Goal: Task Accomplishment & Management: Manage account settings

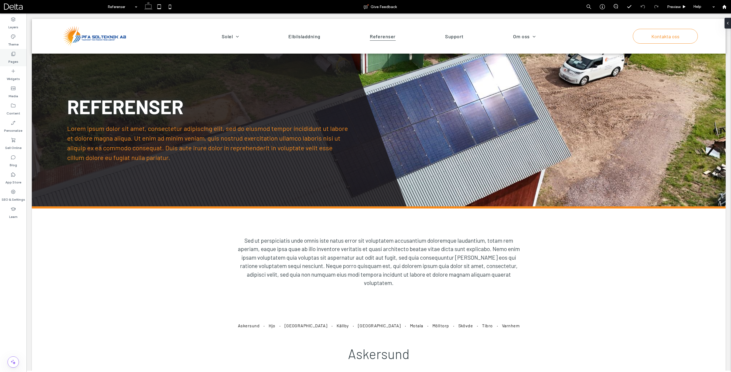
click at [14, 58] on label "Pages" at bounding box center [13, 61] width 10 height 8
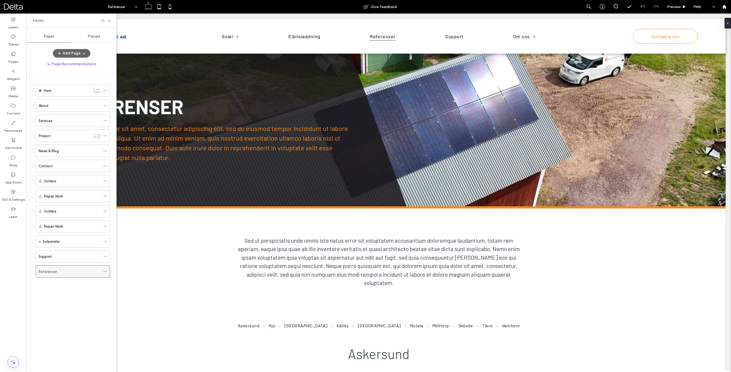
click at [49, 271] on label "Referenser" at bounding box center [48, 271] width 18 height 9
click at [109, 21] on use at bounding box center [109, 21] width 2 height 2
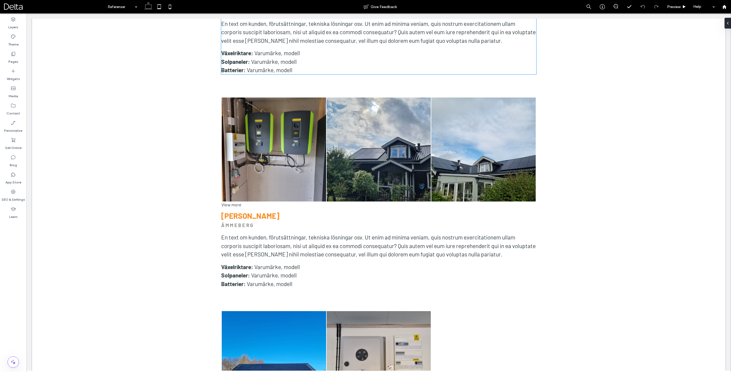
scroll to position [1594, 0]
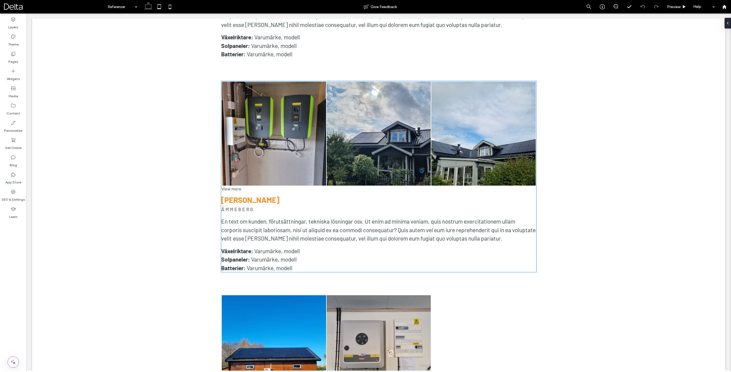
click at [261, 206] on p "ÅMMEBERG" at bounding box center [378, 209] width 315 height 7
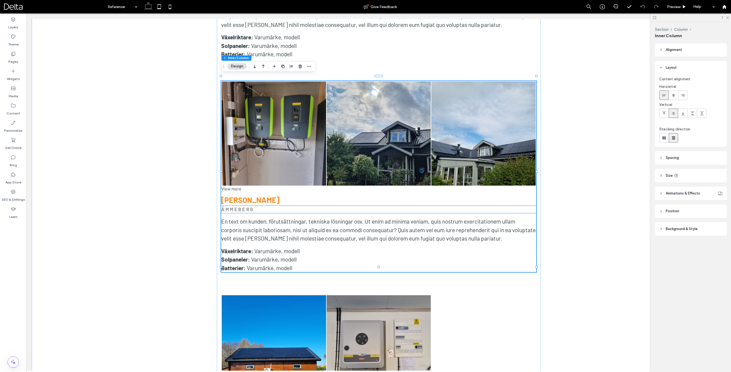
click at [238, 206] on strong "ÅMMEBERG" at bounding box center [237, 209] width 33 height 6
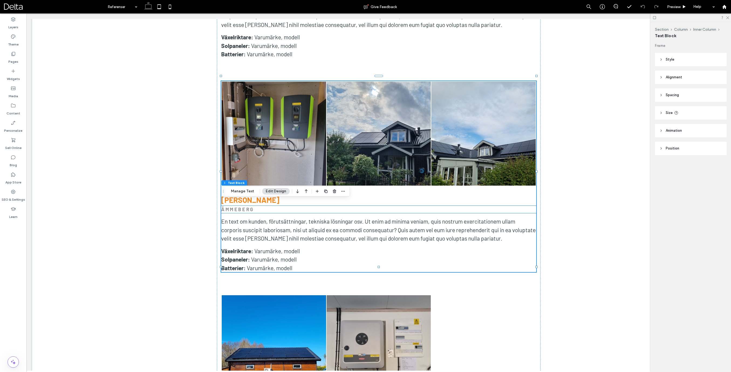
click at [238, 206] on div "ÅMMEBERG" at bounding box center [378, 209] width 315 height 7
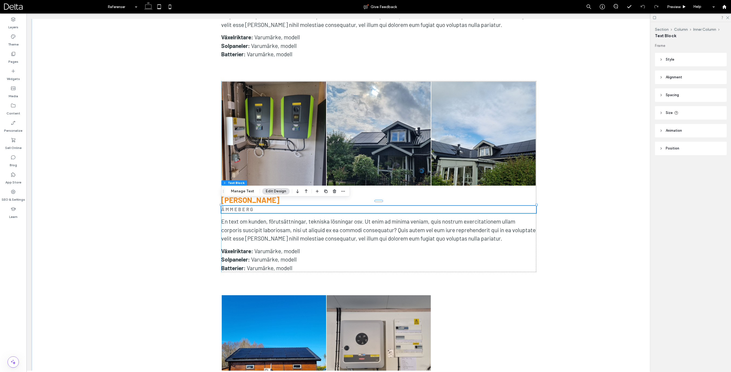
click at [238, 206] on strong "ÅMMEBERG" at bounding box center [237, 209] width 33 height 6
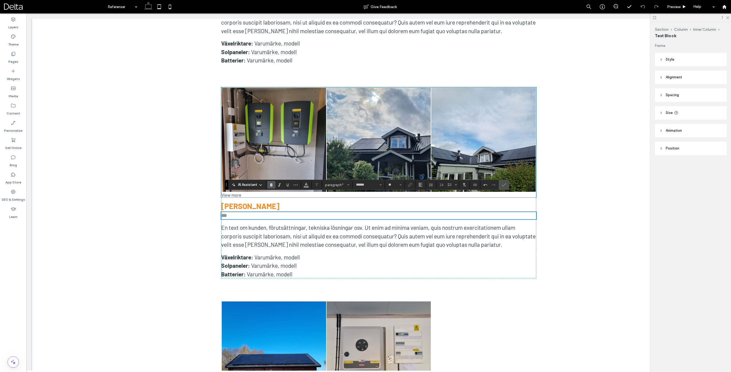
scroll to position [1583, 0]
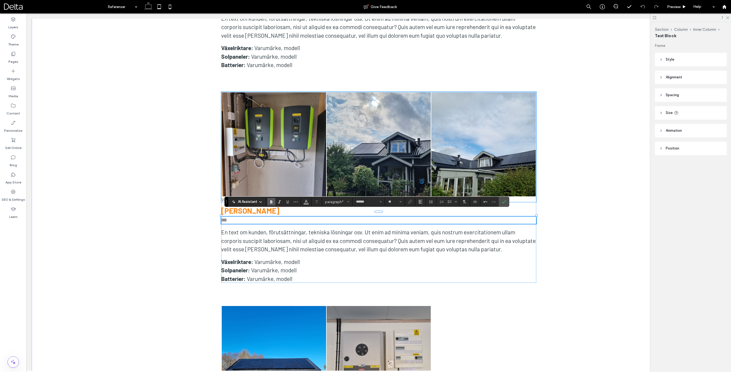
click at [286, 148] on link at bounding box center [274, 144] width 104 height 104
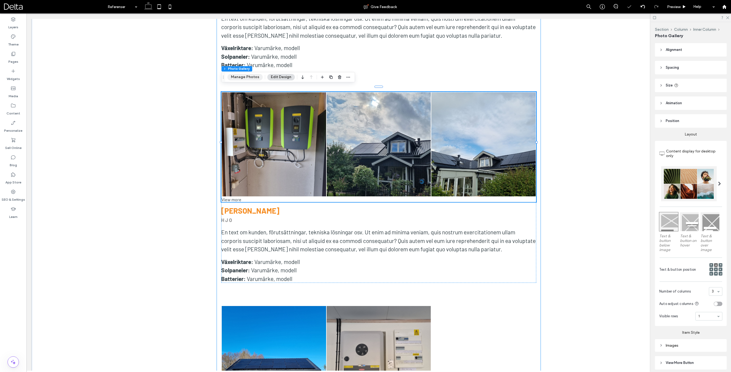
click at [254, 78] on button "Manage Photos" at bounding box center [244, 77] width 35 height 6
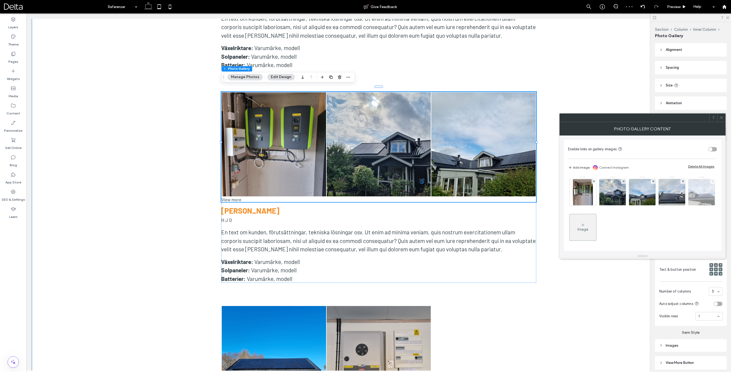
click at [615, 182] on icon at bounding box center [712, 181] width 2 height 2
click at [615, 182] on div at bounding box center [682, 181] width 5 height 5
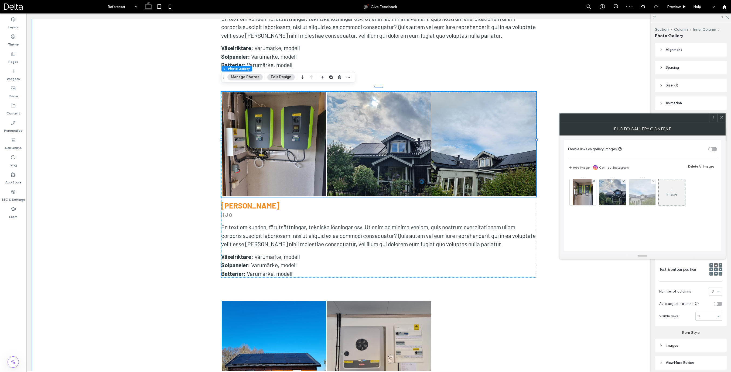
click at [615, 182] on div at bounding box center [652, 181] width 5 height 5
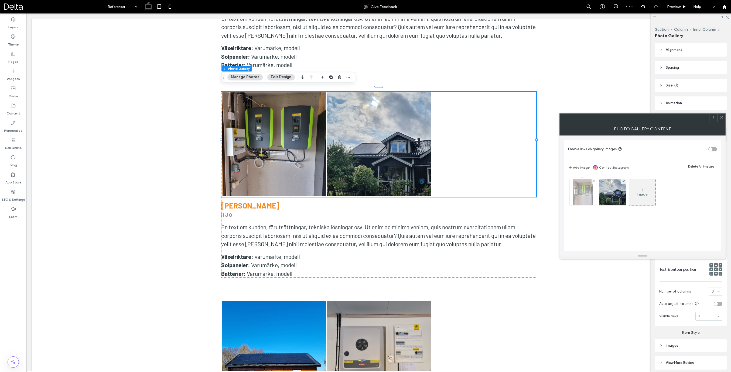
drag, startPoint x: 622, startPoint y: 181, endPoint x: 588, endPoint y: 184, distance: 33.6
click at [615, 181] on div at bounding box center [623, 181] width 5 height 5
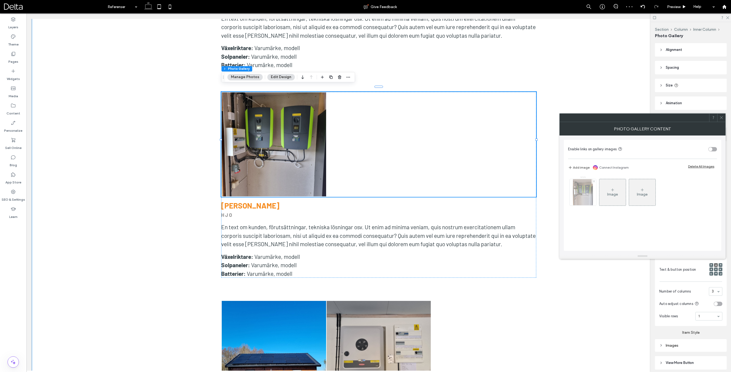
click at [593, 182] on icon at bounding box center [594, 181] width 2 height 2
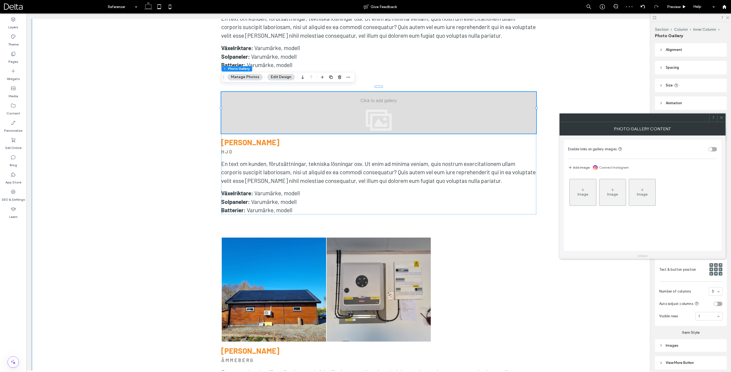
click at [583, 189] on use at bounding box center [582, 190] width 3 height 3
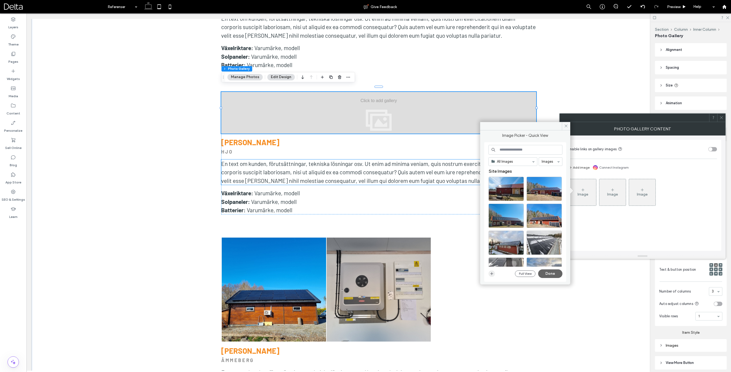
click at [491, 272] on icon "button" at bounding box center [491, 274] width 4 height 4
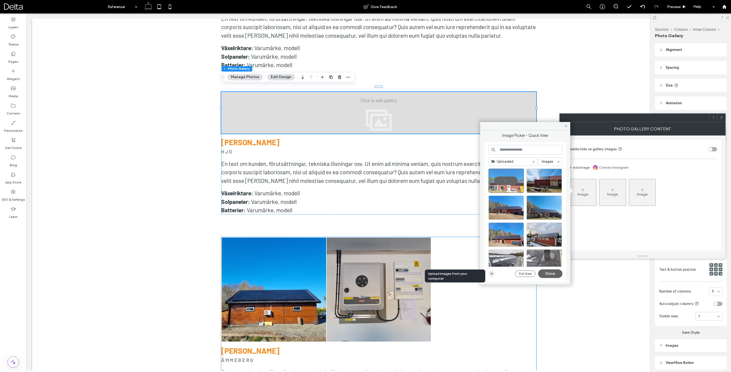
click at [494, 273] on span "button" at bounding box center [491, 274] width 6 height 6
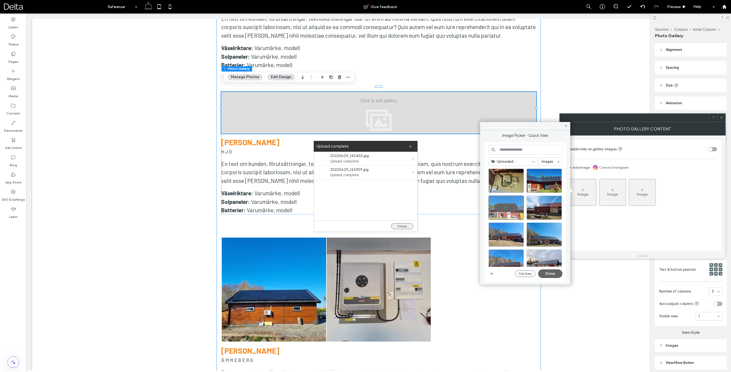
click at [404, 227] on button "Close" at bounding box center [402, 226] width 22 height 6
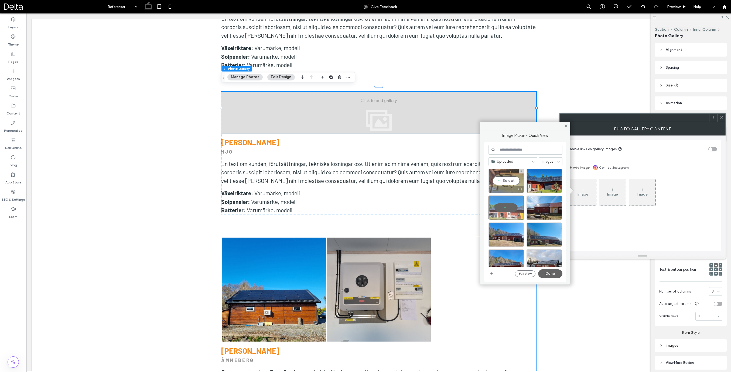
click at [507, 179] on div "Select" at bounding box center [505, 181] width 35 height 24
click at [540, 182] on div "Select" at bounding box center [543, 181] width 35 height 24
click at [551, 274] on button "Done" at bounding box center [550, 274] width 24 height 9
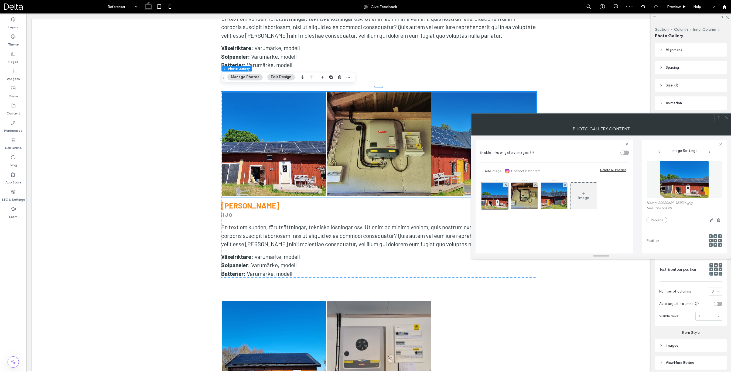
click at [615, 120] on span at bounding box center [726, 118] width 4 height 8
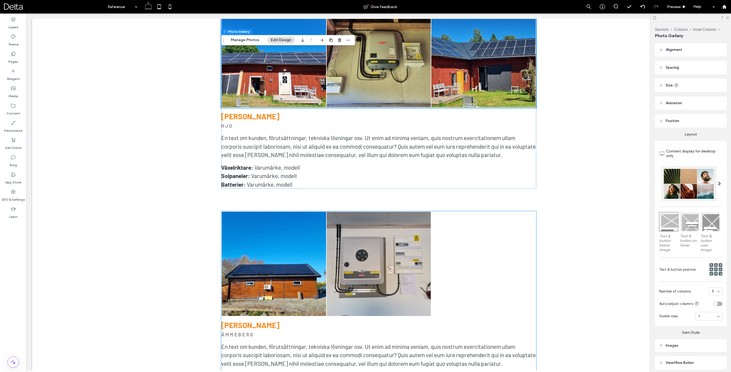
scroll to position [1707, 0]
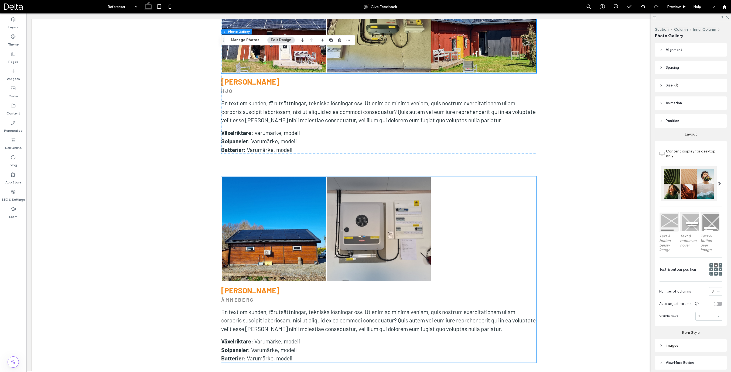
click at [471, 181] on div at bounding box center [483, 229] width 105 height 105
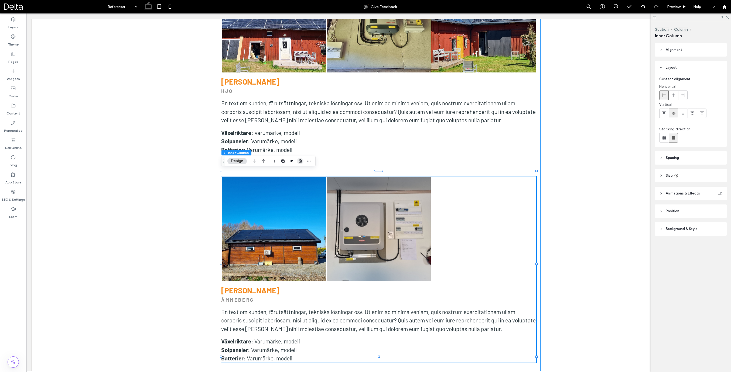
click at [300, 161] on icon "button" at bounding box center [300, 161] width 4 height 4
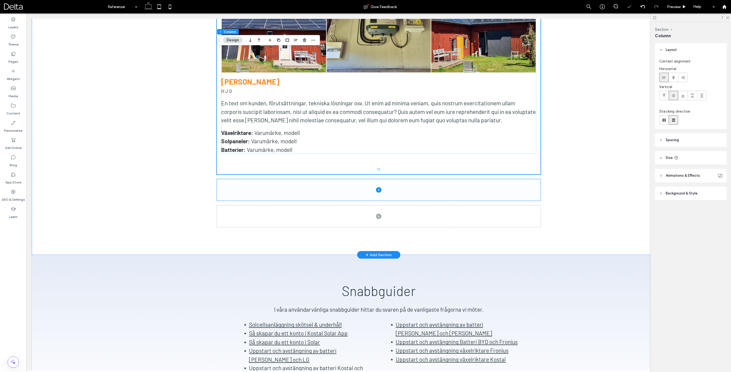
click at [421, 187] on span at bounding box center [378, 190] width 323 height 22
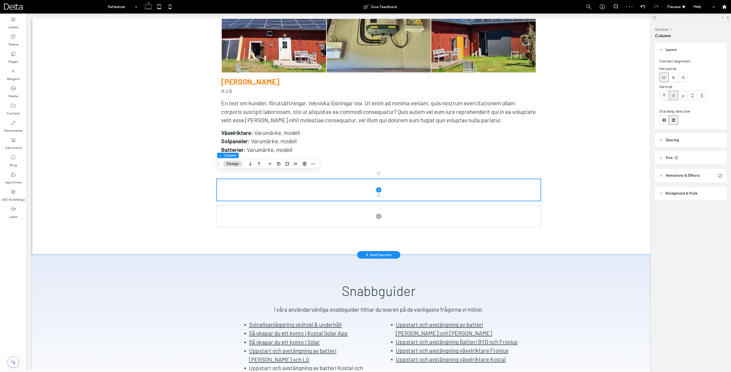
click at [307, 165] on span "button" at bounding box center [304, 164] width 6 height 6
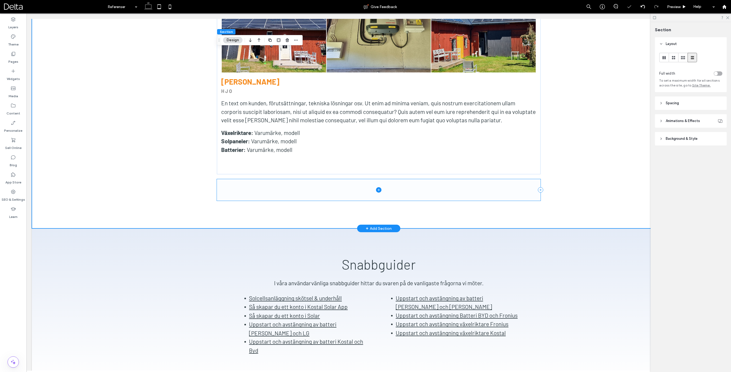
click at [412, 188] on span at bounding box center [378, 190] width 323 height 22
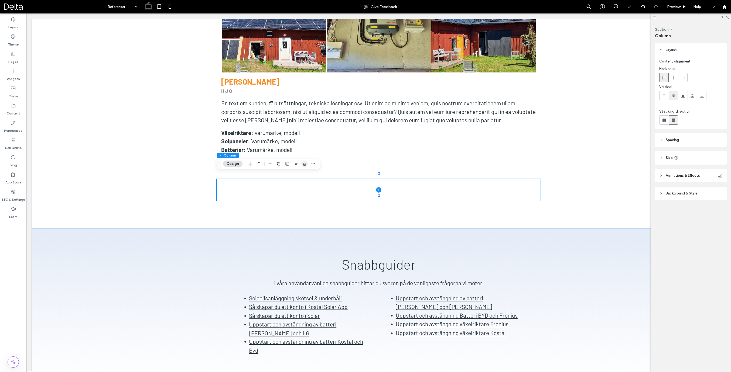
drag, startPoint x: 305, startPoint y: 163, endPoint x: 308, endPoint y: 187, distance: 24.2
click at [305, 163] on icon "button" at bounding box center [304, 164] width 4 height 4
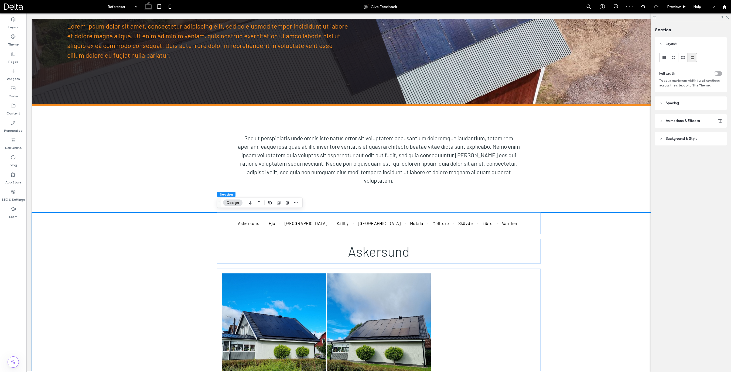
scroll to position [109, 0]
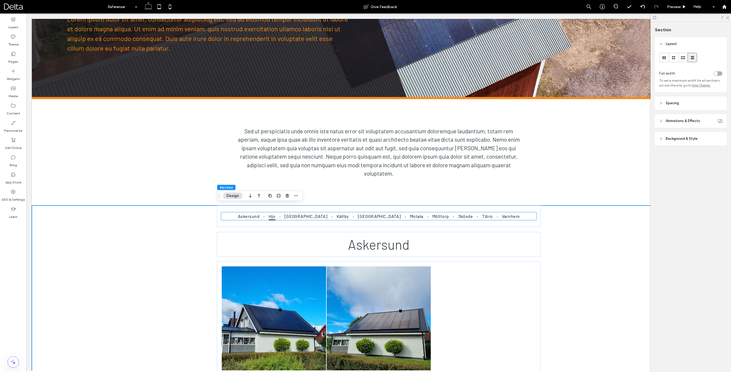
click at [275, 216] on span "Hjo" at bounding box center [271, 216] width 6 height 8
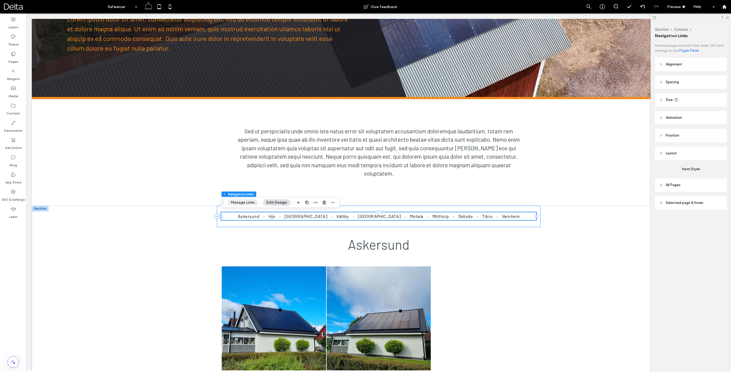
click at [251, 202] on button "Manage Links" at bounding box center [242, 202] width 31 height 6
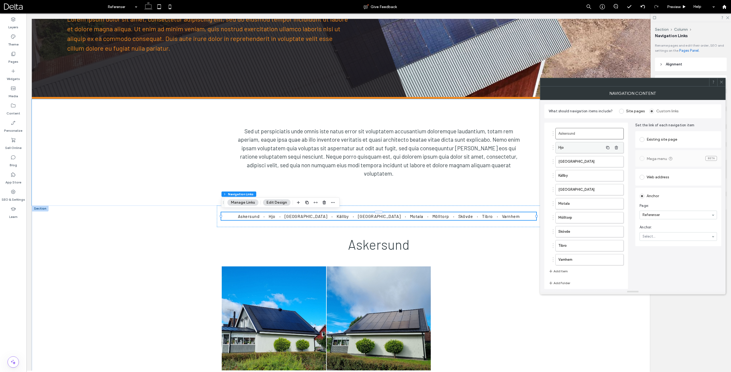
click at [589, 149] on label "Hjo" at bounding box center [580, 147] width 45 height 11
click at [323, 215] on span "[GEOGRAPHIC_DATA]" at bounding box center [305, 216] width 43 height 8
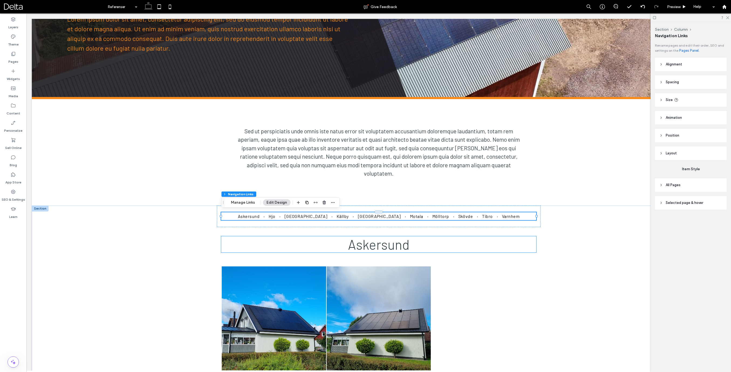
click at [370, 246] on span "Askersund" at bounding box center [378, 244] width 61 height 16
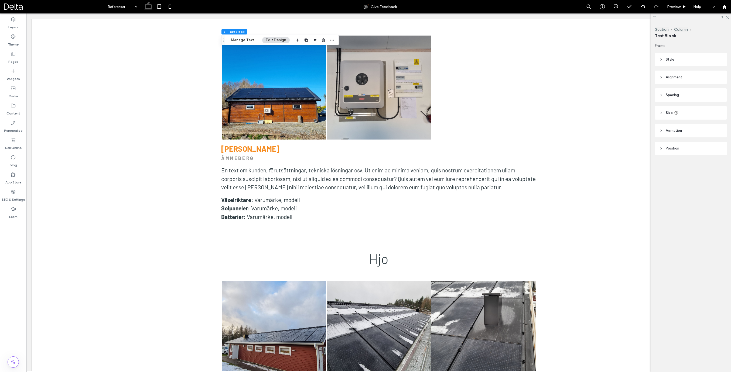
scroll to position [973, 0]
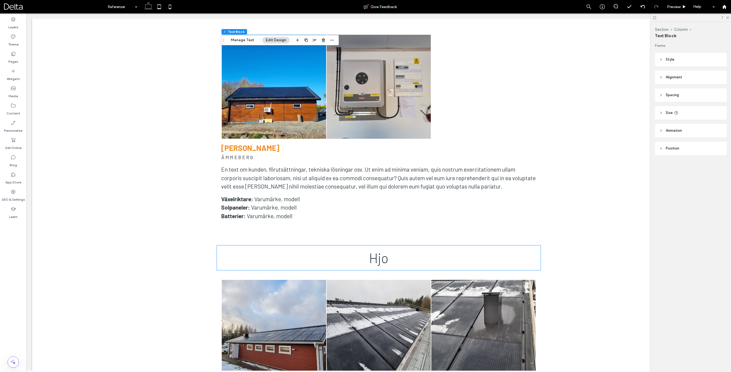
click at [352, 263] on div "Hjo" at bounding box center [378, 258] width 323 height 25
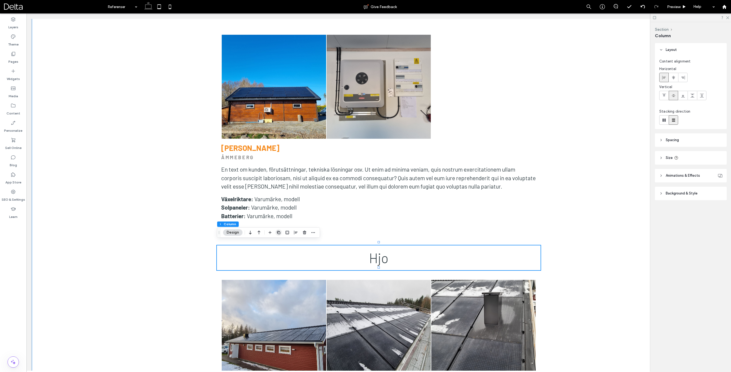
click at [279, 232] on icon "button" at bounding box center [278, 232] width 4 height 4
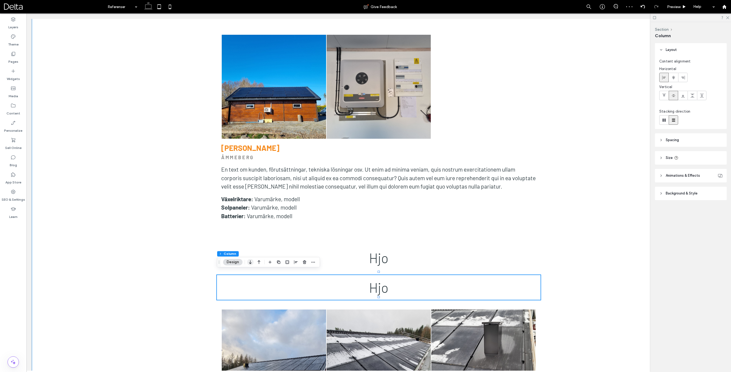
click at [252, 264] on icon "button" at bounding box center [250, 262] width 6 height 10
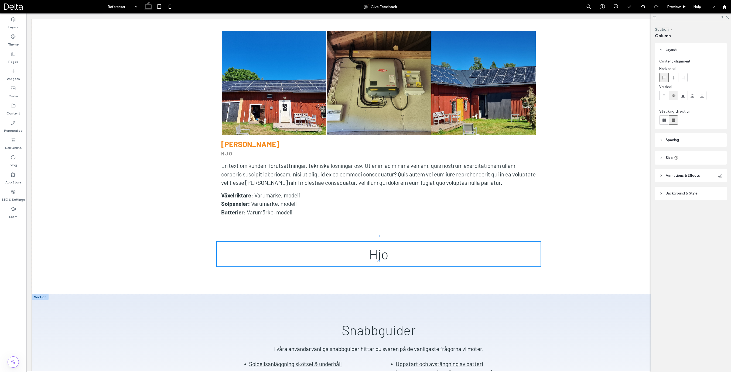
scroll to position [1700, 0]
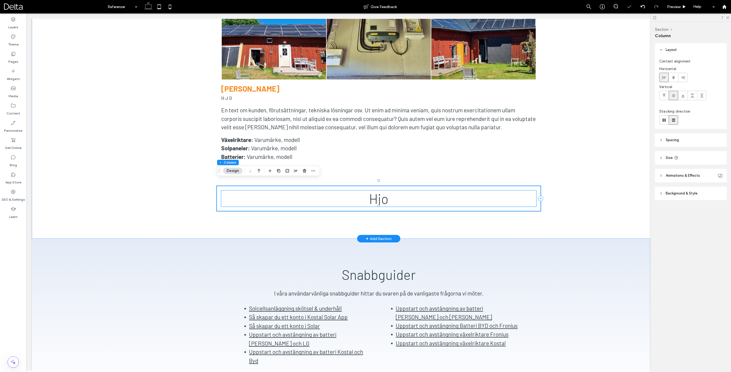
click at [381, 191] on span "Hjo" at bounding box center [378, 199] width 19 height 16
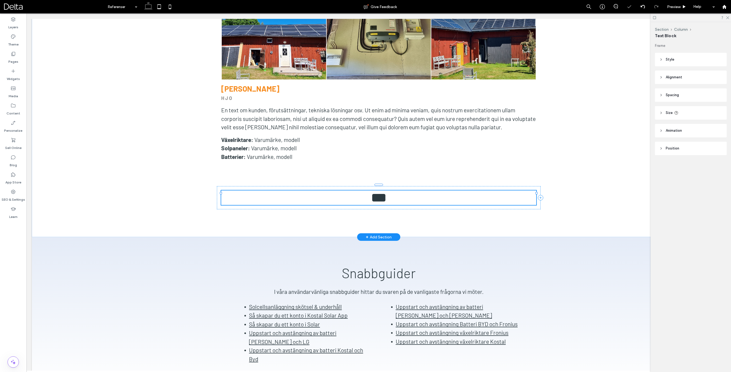
type input "******"
type input "**"
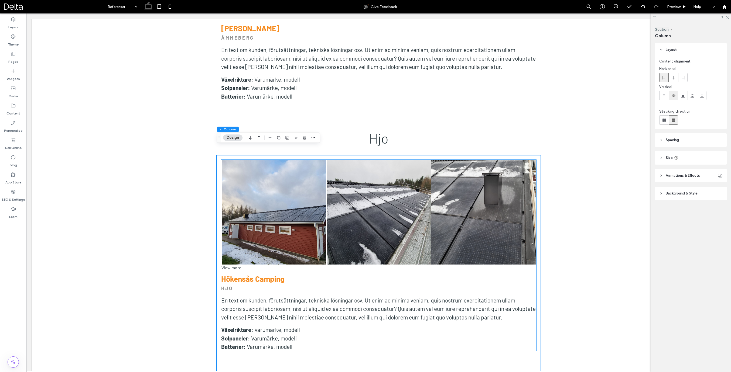
scroll to position [1090, 0]
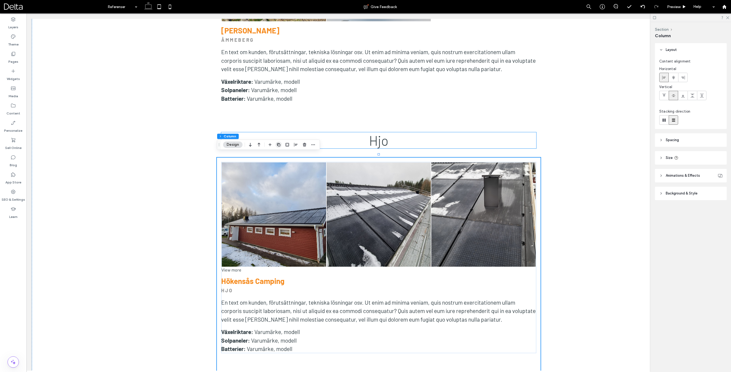
click at [279, 144] on use "button" at bounding box center [278, 144] width 3 height 3
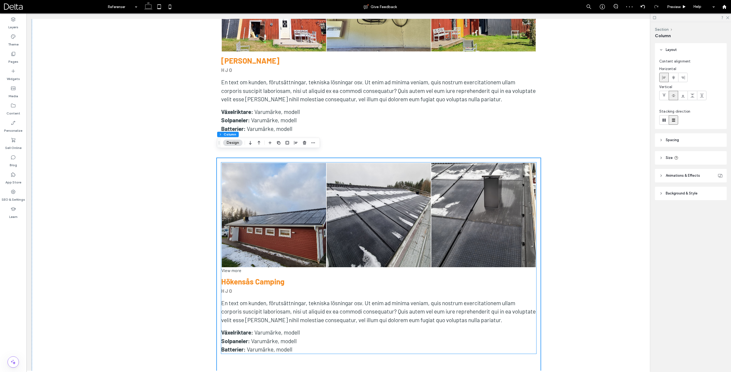
scroll to position [1718, 0]
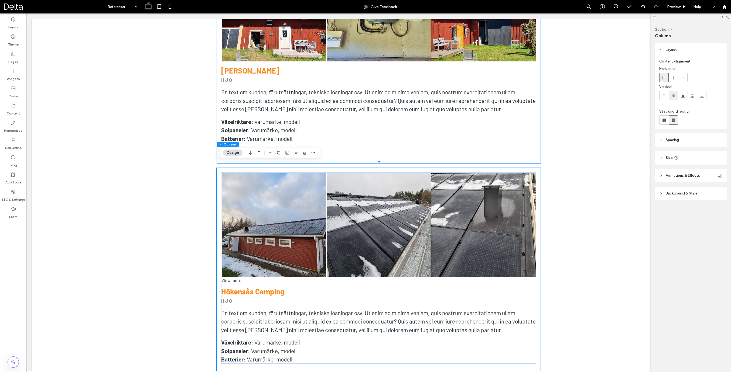
click at [250, 153] on icon "button" at bounding box center [250, 153] width 6 height 10
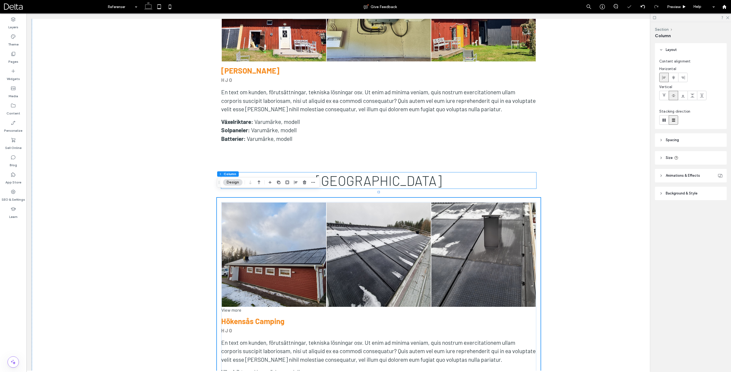
click at [374, 174] on span "[GEOGRAPHIC_DATA]" at bounding box center [379, 181] width 126 height 16
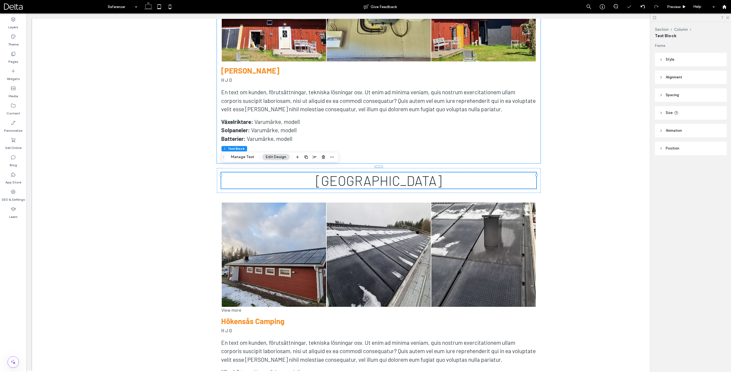
click at [334, 157] on div "Section Column Text Block Manage Text Edit Design" at bounding box center [280, 157] width 118 height 10
click at [332, 157] on icon "button" at bounding box center [332, 157] width 4 height 4
click at [321, 219] on span "Edit Anchor" at bounding box center [314, 220] width 20 height 5
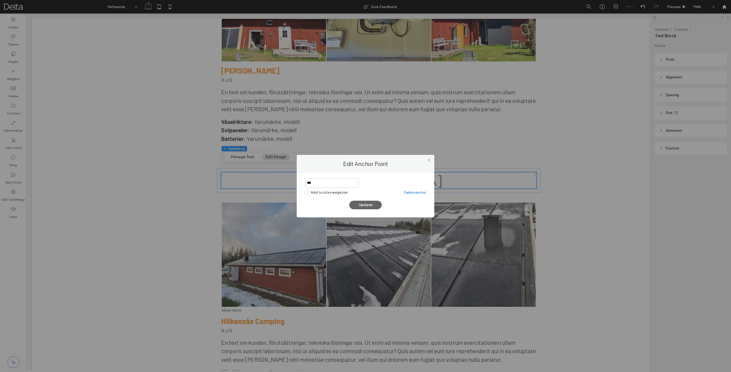
click at [323, 183] on input "***" at bounding box center [332, 182] width 54 height 9
type input "*********"
click at [366, 205] on button "Update" at bounding box center [365, 205] width 32 height 9
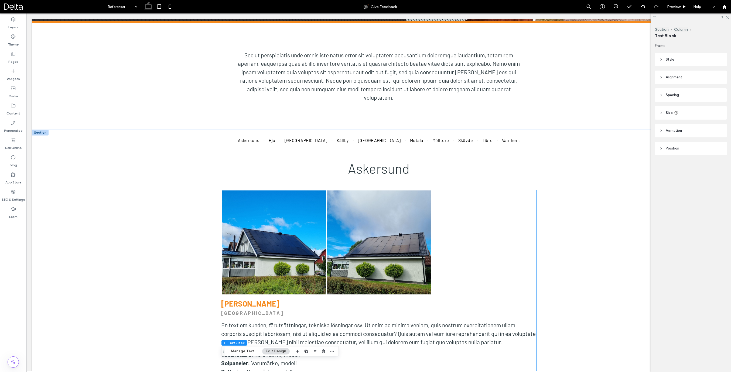
scroll to position [177, 0]
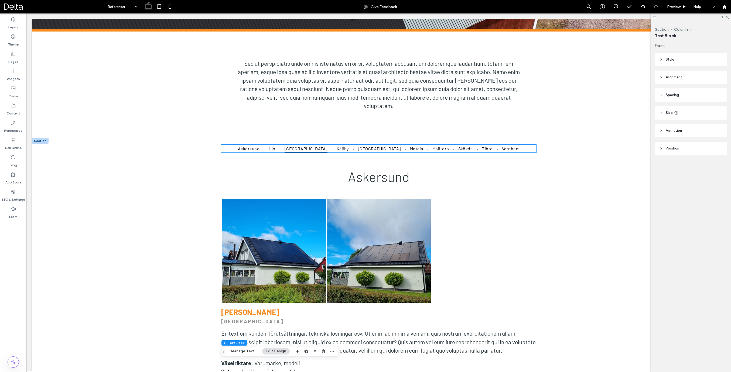
click at [322, 149] on span "[GEOGRAPHIC_DATA]" at bounding box center [305, 149] width 43 height 8
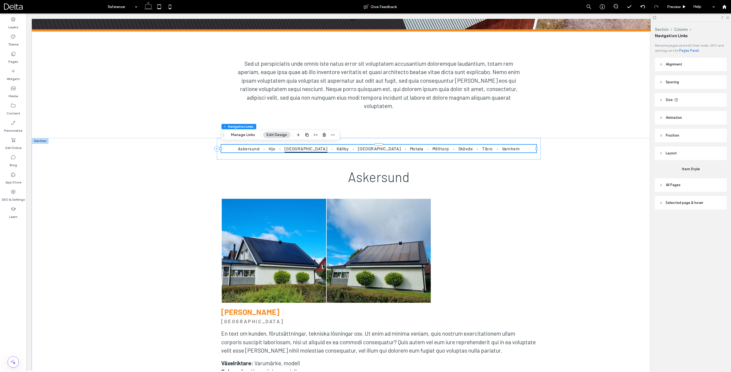
click at [322, 149] on span "[GEOGRAPHIC_DATA]" at bounding box center [305, 149] width 43 height 8
click at [251, 136] on button "Manage Links" at bounding box center [242, 135] width 31 height 6
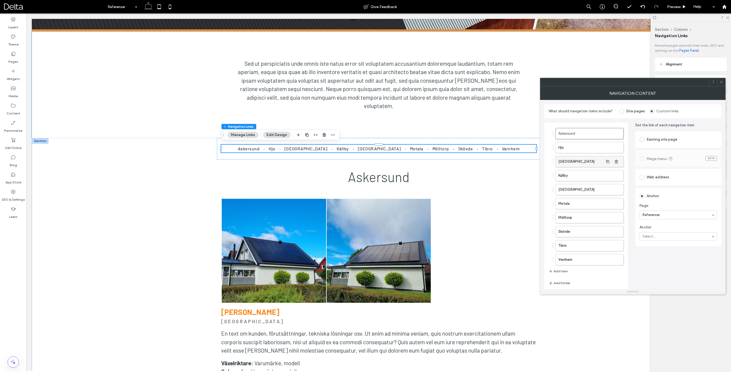
click at [580, 161] on label "[GEOGRAPHIC_DATA]" at bounding box center [580, 161] width 45 height 11
click at [615, 222] on div "Anchor" at bounding box center [677, 226] width 77 height 9
click at [615, 199] on section "Page: Hem About Services Project News & Blog Contact Solpaneler Växelriktare Mo…" at bounding box center [677, 209] width 77 height 22
click at [615, 83] on icon at bounding box center [721, 82] width 4 height 4
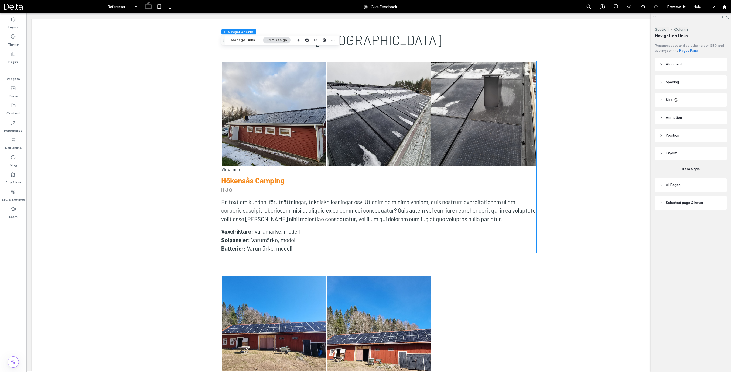
scroll to position [1859, 0]
click at [253, 177] on strong "Hökensås Camping" at bounding box center [252, 181] width 63 height 9
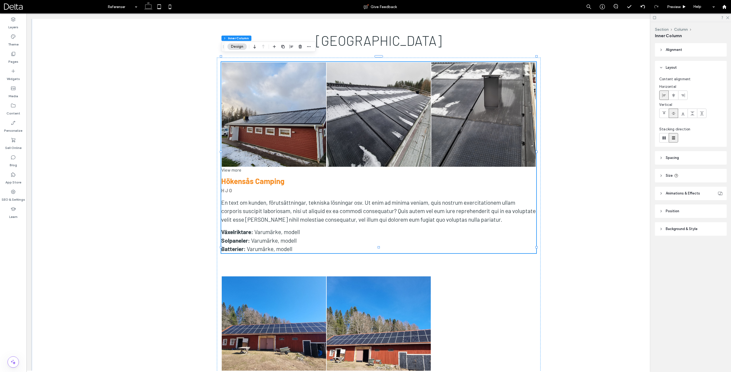
click at [260, 177] on strong "Hökensås Camping" at bounding box center [252, 181] width 63 height 9
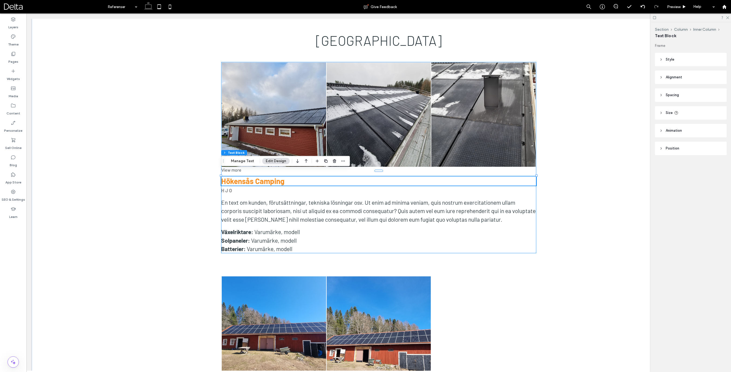
click at [260, 177] on strong "Hökensås Camping" at bounding box center [252, 181] width 63 height 9
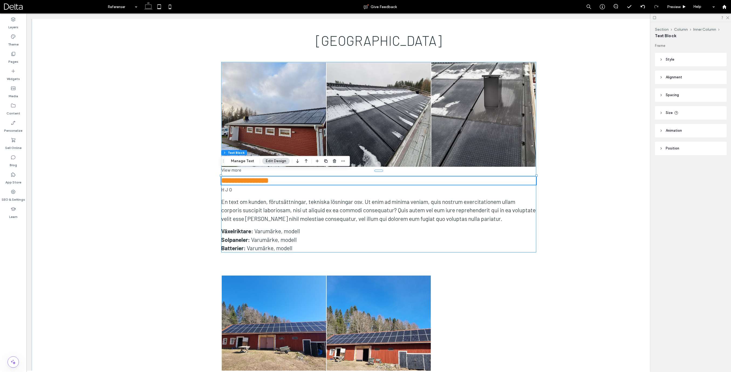
click at [260, 177] on strong "**********" at bounding box center [244, 181] width 47 height 8
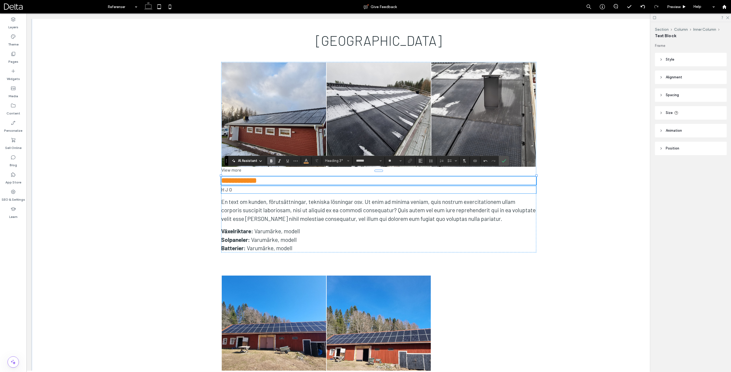
click at [235, 187] on p "HJO" at bounding box center [378, 189] width 315 height 7
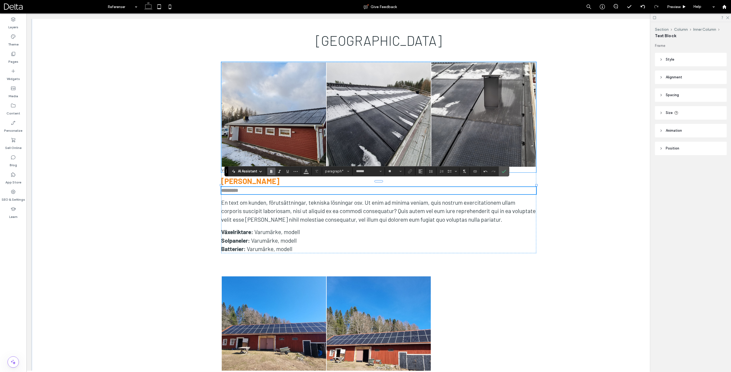
click at [262, 136] on link at bounding box center [274, 115] width 104 height 104
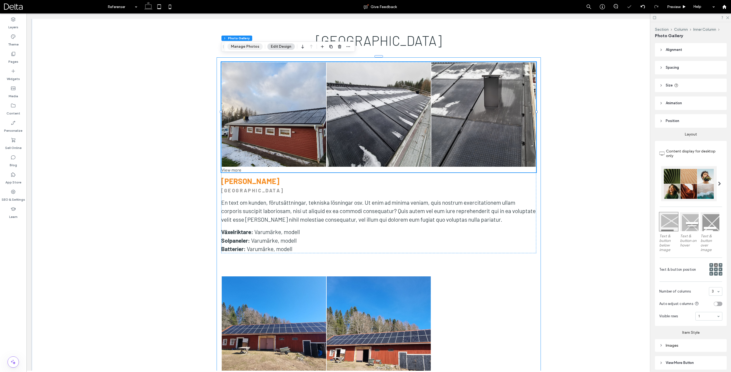
click at [251, 47] on button "Manage Photos" at bounding box center [244, 46] width 35 height 6
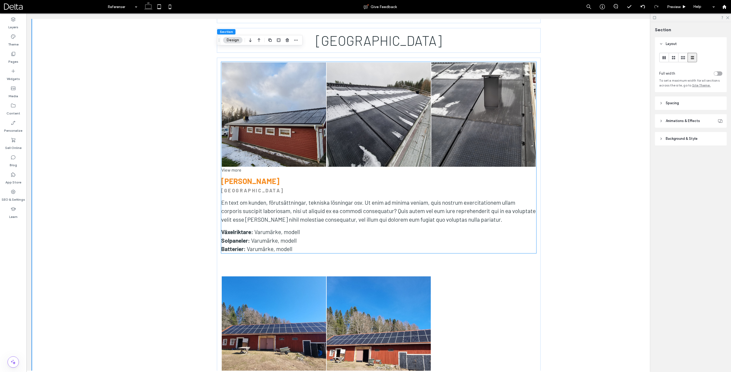
click at [242, 151] on link at bounding box center [274, 115] width 104 height 104
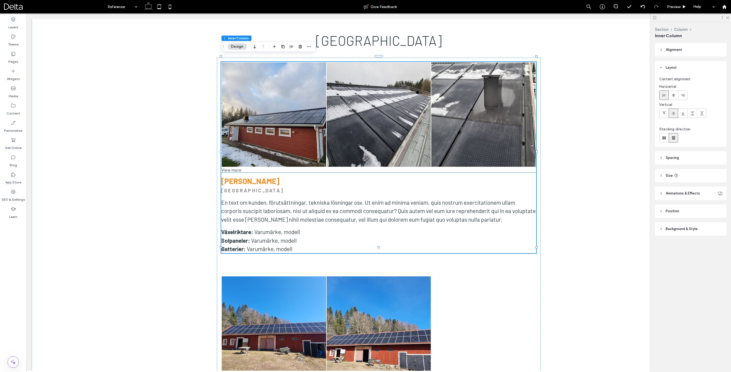
click at [236, 167] on div "View more" at bounding box center [378, 169] width 315 height 5
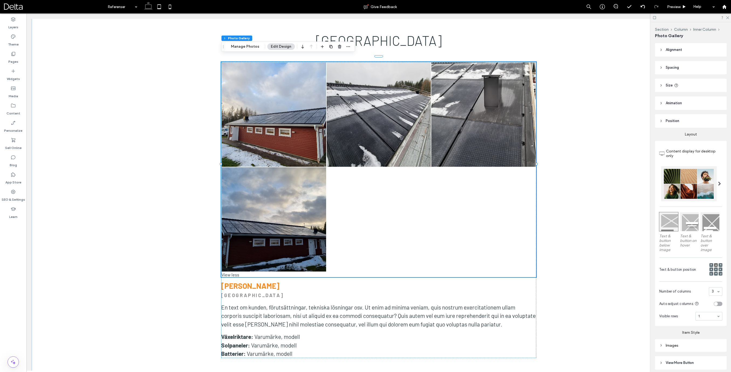
click at [252, 150] on link at bounding box center [274, 115] width 104 height 104
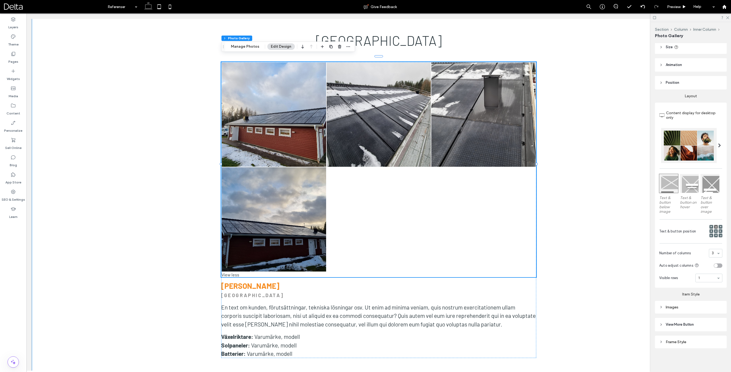
scroll to position [38, 0]
click at [615, 299] on div "Frame Style" at bounding box center [690, 342] width 63 height 5
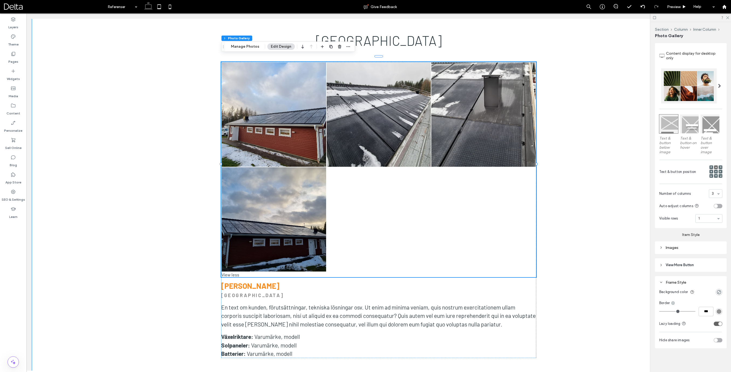
scroll to position [98, 0]
click at [615, 263] on span "View More Button" at bounding box center [679, 265] width 28 height 5
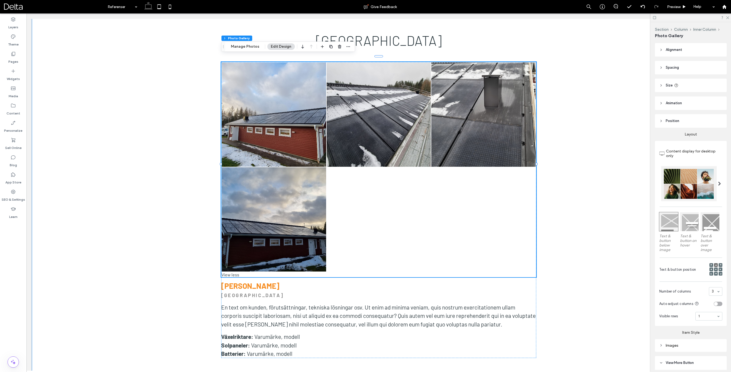
scroll to position [0, 0]
click at [615, 50] on span "Alignment" at bounding box center [673, 49] width 16 height 5
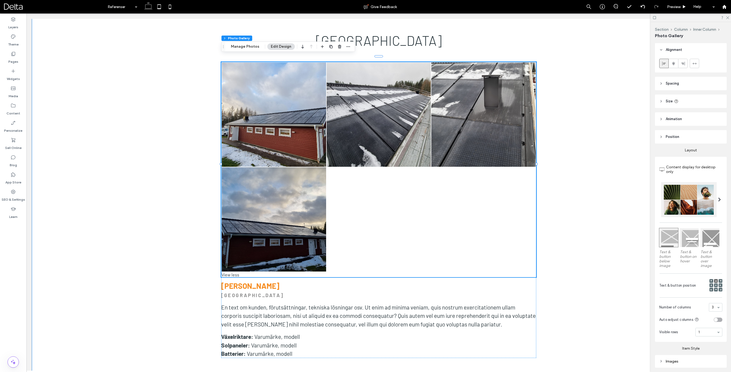
click at [615, 87] on header "Spacing" at bounding box center [691, 83] width 72 height 13
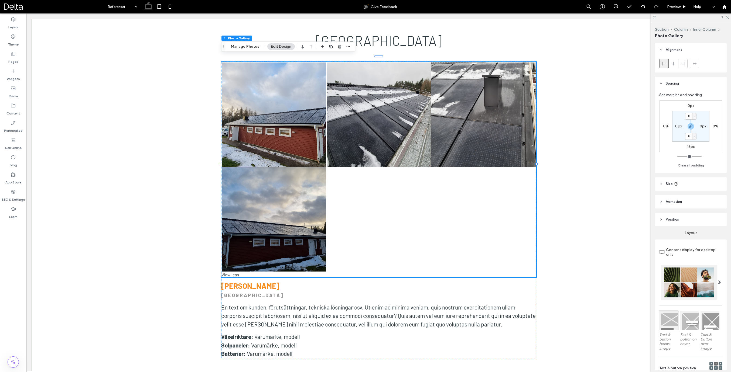
drag, startPoint x: 667, startPoint y: 185, endPoint x: 674, endPoint y: 187, distance: 7.5
click at [615, 185] on span "Size" at bounding box center [668, 183] width 7 height 5
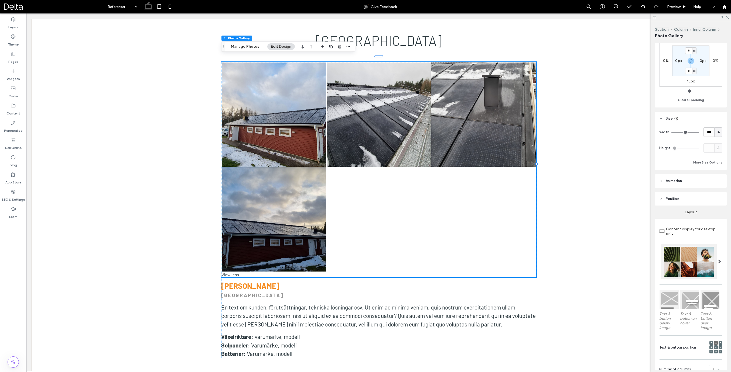
scroll to position [74, 0]
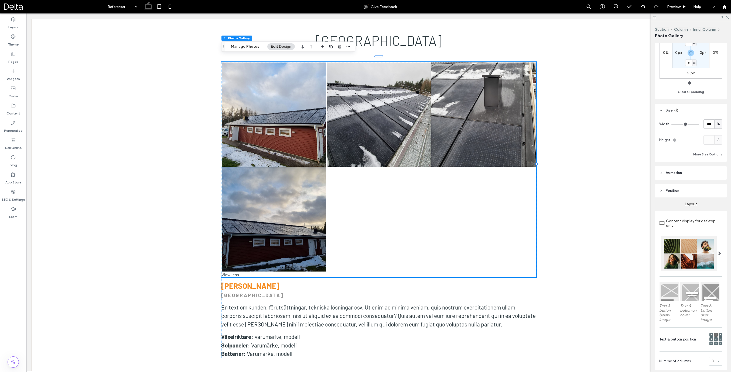
click at [615, 174] on span "Animation" at bounding box center [673, 172] width 16 height 5
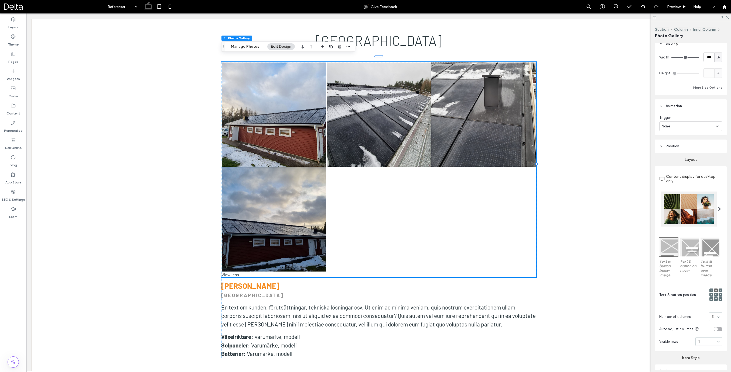
scroll to position [139, 0]
click at [615, 149] on span "Position" at bounding box center [671, 147] width 13 height 5
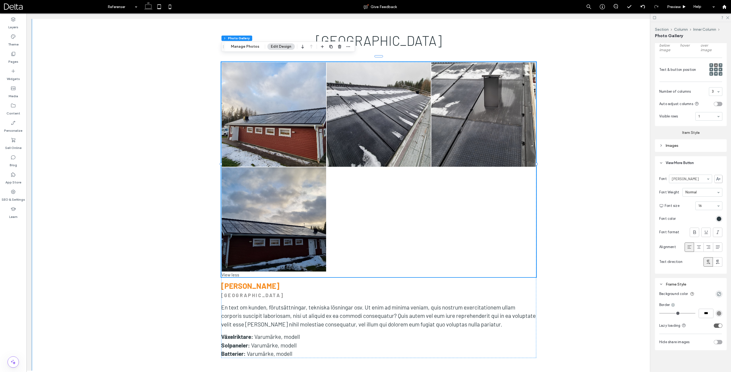
scroll to position [389, 0]
click at [615, 143] on div "Images" at bounding box center [690, 144] width 63 height 5
click at [249, 48] on button "Manage Photos" at bounding box center [244, 46] width 35 height 6
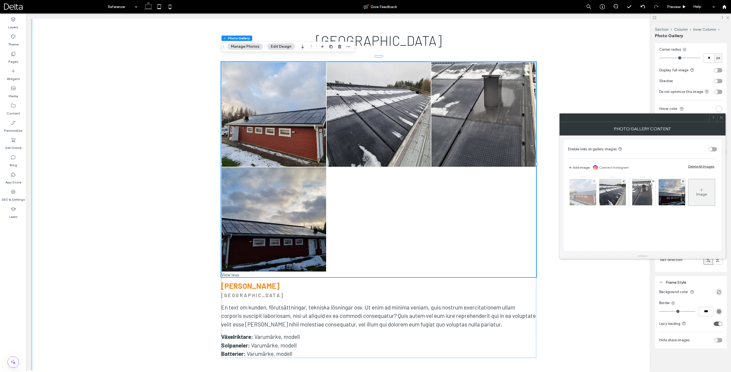
click at [584, 195] on img at bounding box center [582, 192] width 35 height 26
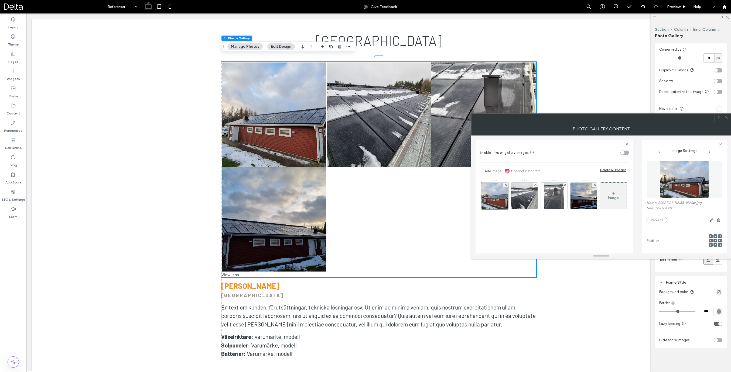
scroll to position [0, 0]
click at [615, 118] on icon at bounding box center [726, 118] width 4 height 4
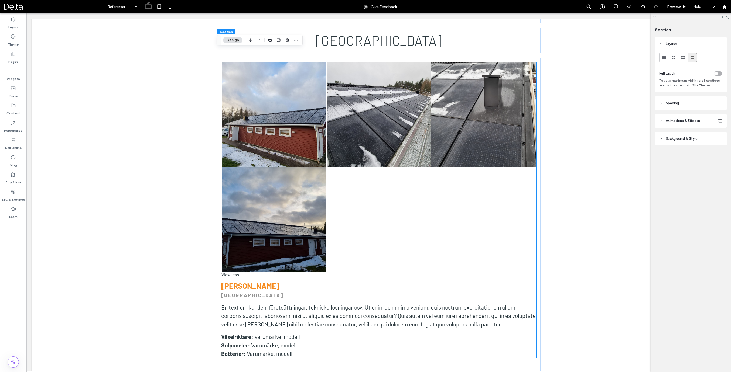
click at [235, 272] on div "View less" at bounding box center [378, 274] width 315 height 5
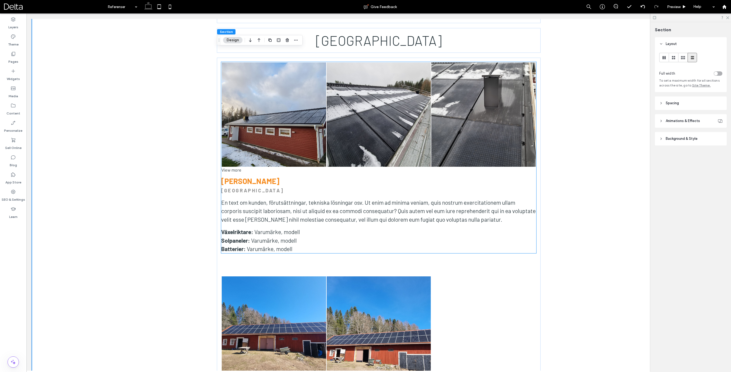
click at [242, 167] on div "View more" at bounding box center [378, 169] width 315 height 5
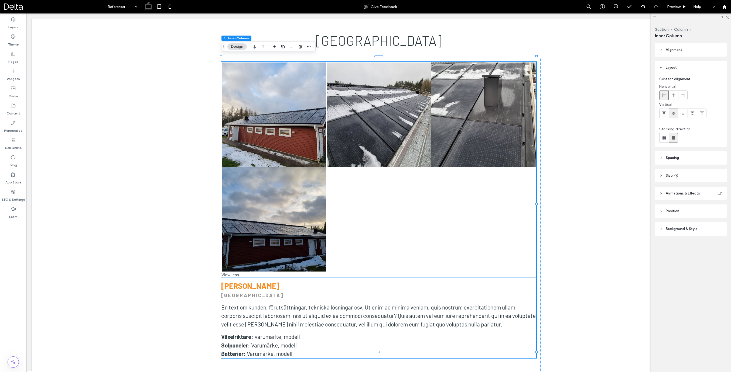
click at [236, 272] on div "View less" at bounding box center [378, 274] width 315 height 5
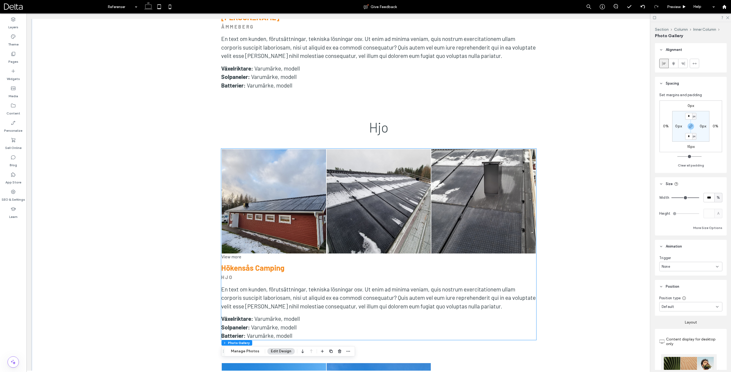
scroll to position [1101, 0]
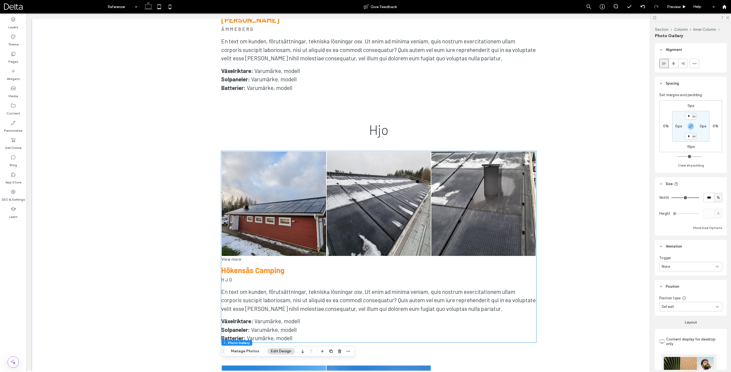
click at [238, 257] on div "View more" at bounding box center [378, 259] width 315 height 5
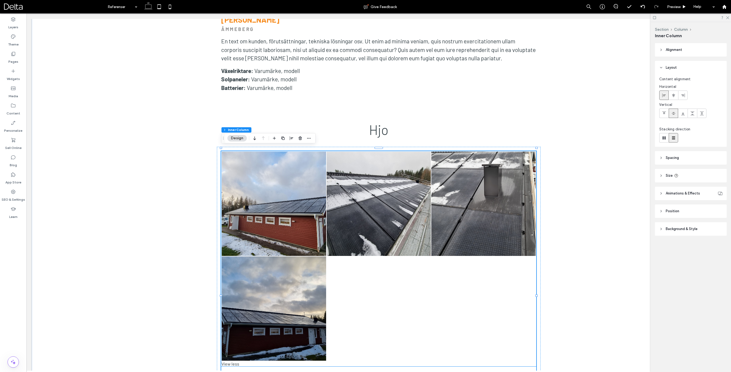
click at [347, 211] on link at bounding box center [378, 204] width 104 height 104
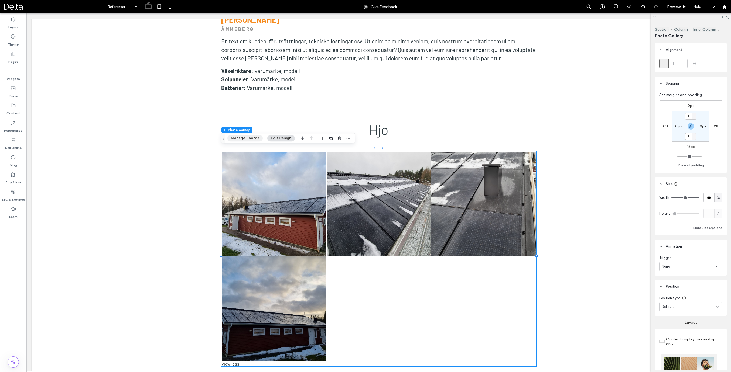
click at [250, 139] on button "Manage Photos" at bounding box center [244, 138] width 35 height 6
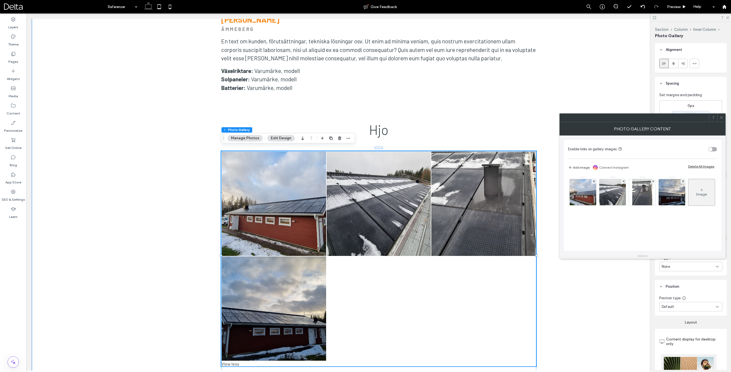
click at [615, 119] on icon at bounding box center [721, 118] width 4 height 4
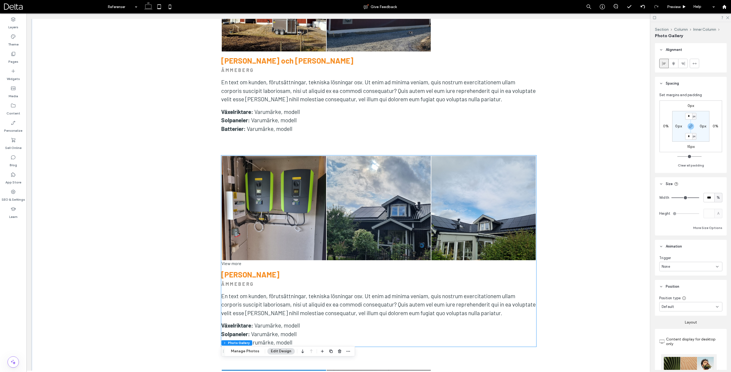
scroll to position [653, 0]
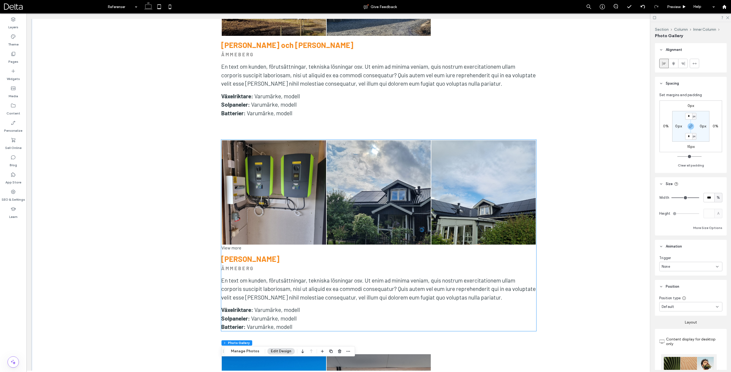
click at [509, 257] on h3 "[PERSON_NAME]" at bounding box center [378, 258] width 315 height 9
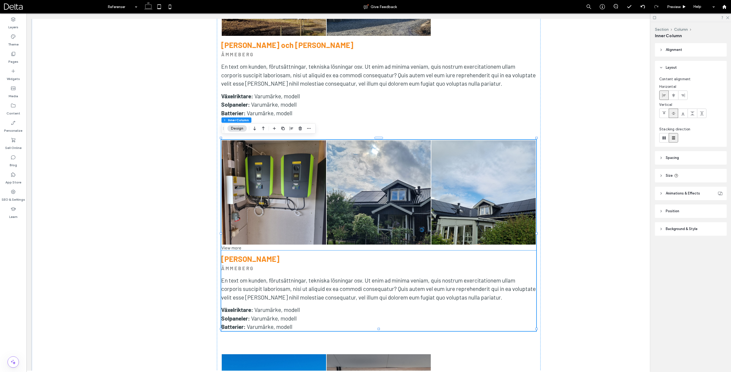
click at [501, 221] on link at bounding box center [483, 192] width 104 height 104
